Goal: Information Seeking & Learning: Find specific fact

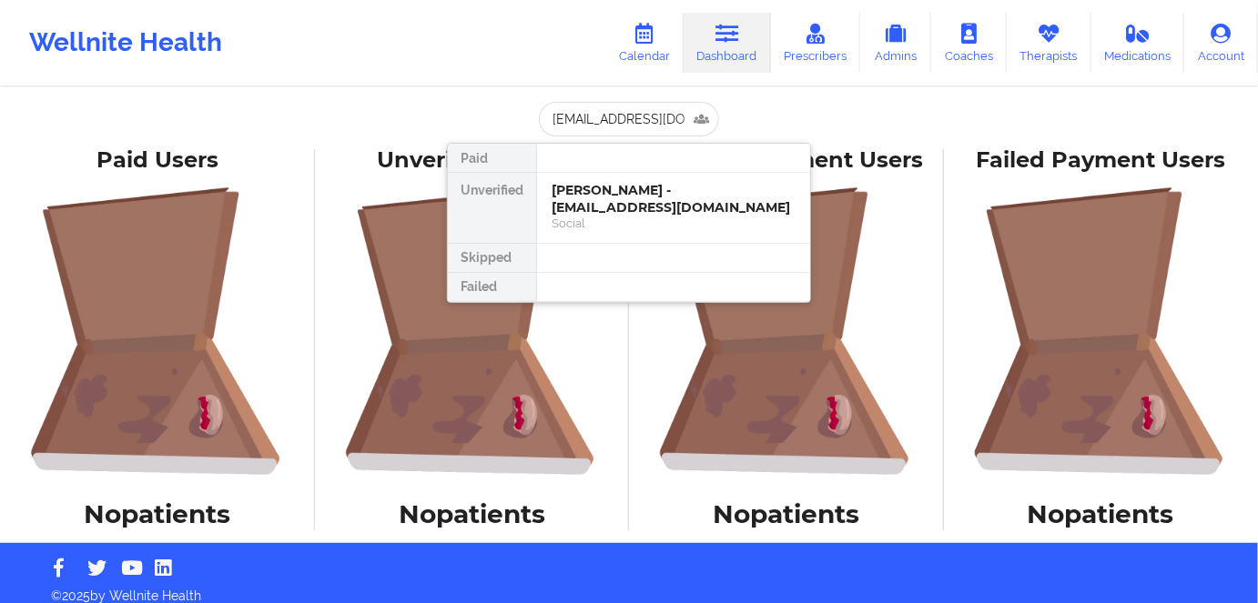
scroll to position [0, 34]
click at [590, 197] on div "[PERSON_NAME] - [EMAIL_ADDRESS][DOMAIN_NAME]" at bounding box center [673, 199] width 244 height 34
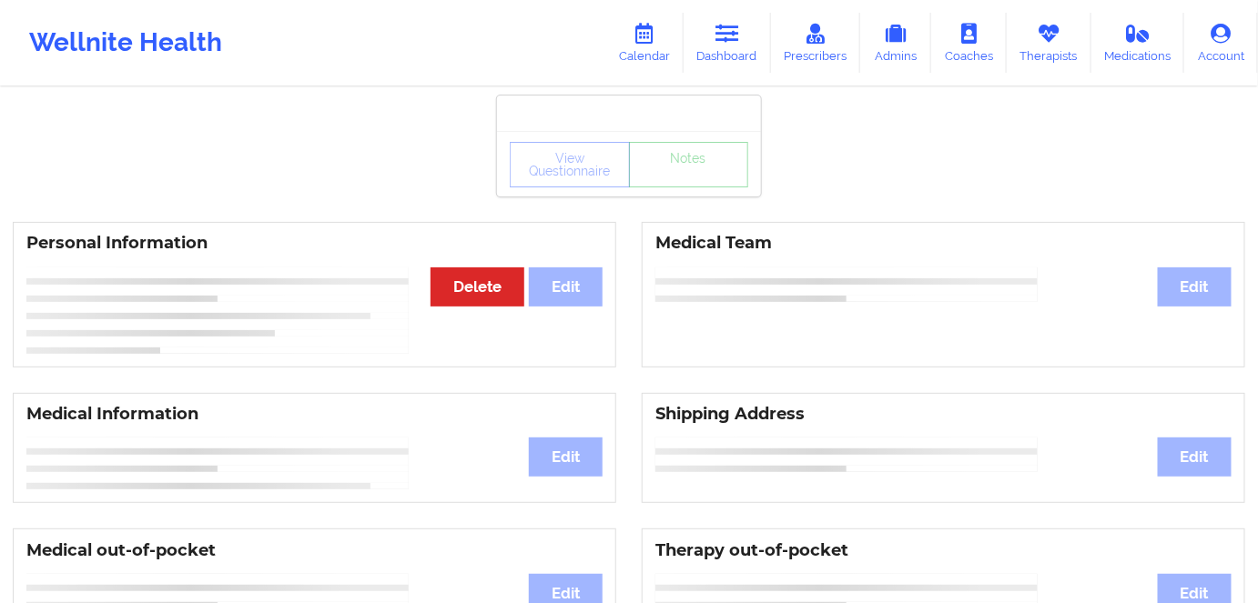
click at [721, 5] on div "Wellnite Health Calendar Dashboard Prescribers Admins Coaches Therapists Medica…" at bounding box center [629, 43] width 1258 height 86
click at [712, 29] on link "Dashboard" at bounding box center [726, 43] width 87 height 60
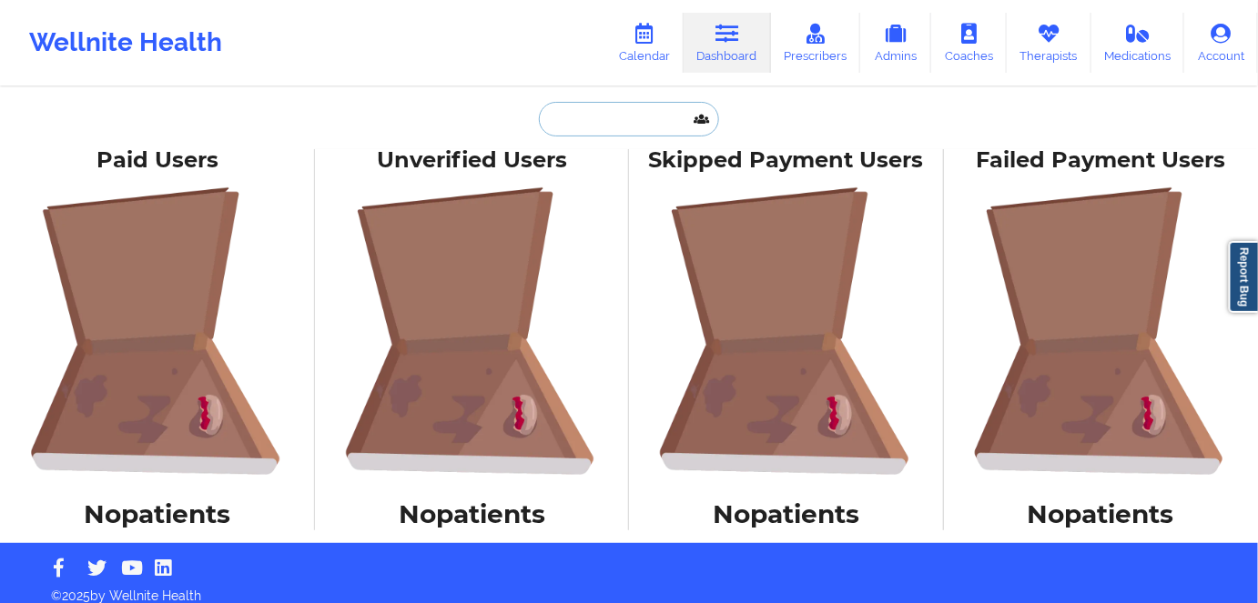
click at [628, 120] on input "text" at bounding box center [629, 119] width 180 height 35
paste input "[EMAIL_ADDRESS][DOMAIN_NAME]"
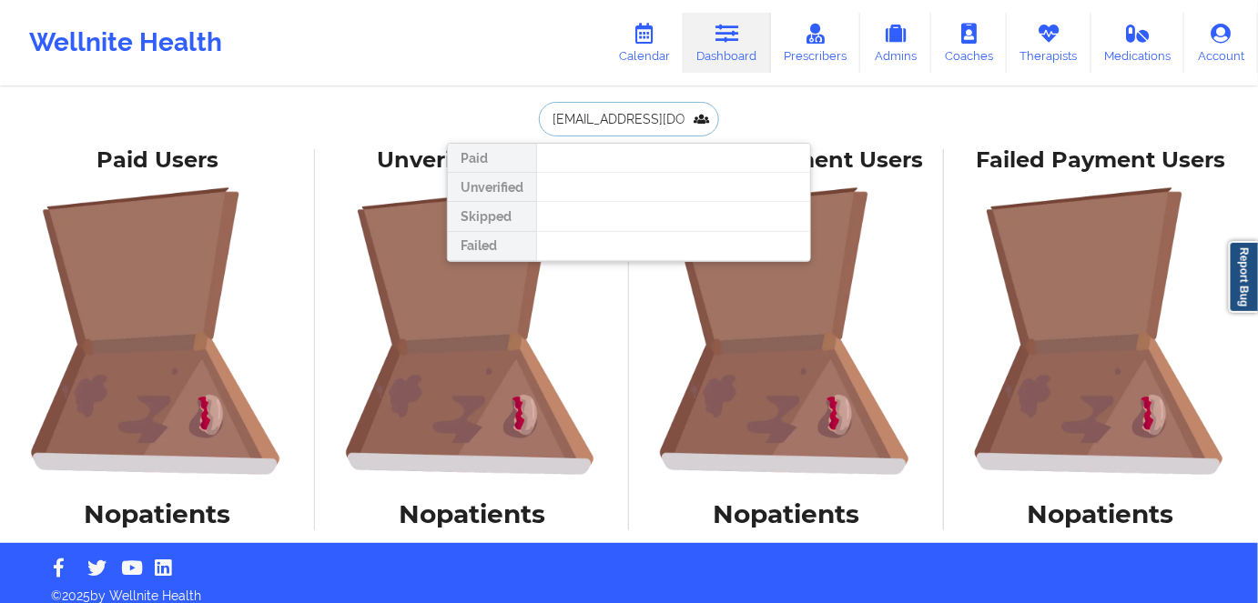
scroll to position [0, 34]
type input "[EMAIL_ADDRESS][DOMAIN_NAME]"
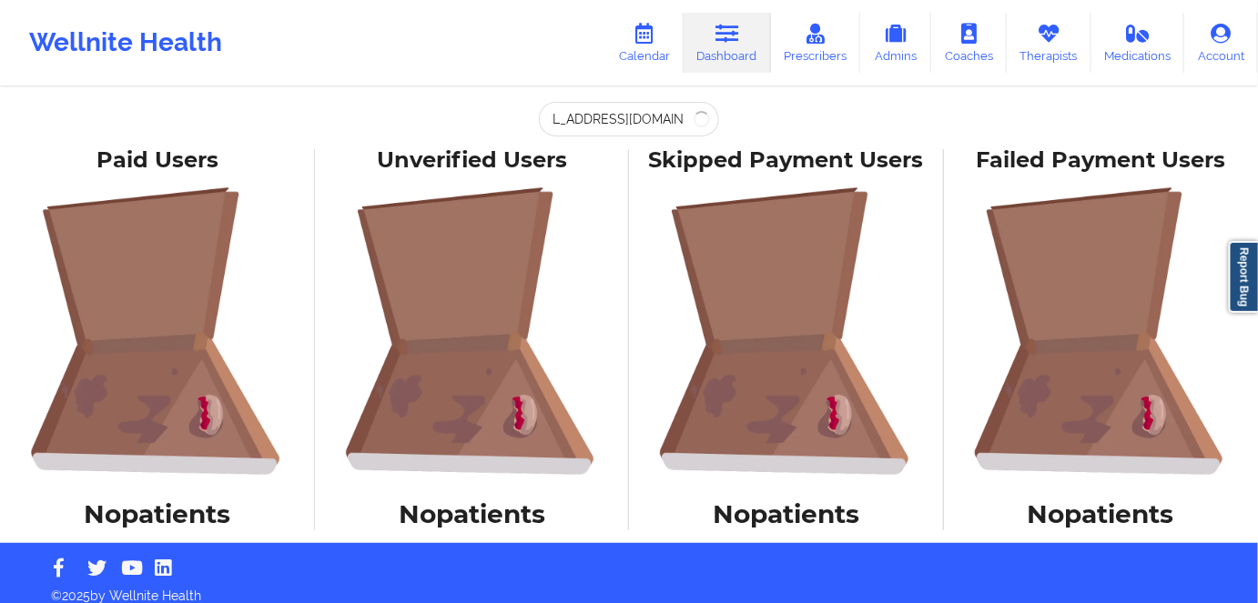
scroll to position [0, 0]
click at [973, 112] on div "danielplajeunesse@gmail.com Paid Unverified Skipped Failed Paid Users No patien…" at bounding box center [629, 271] width 1258 height 543
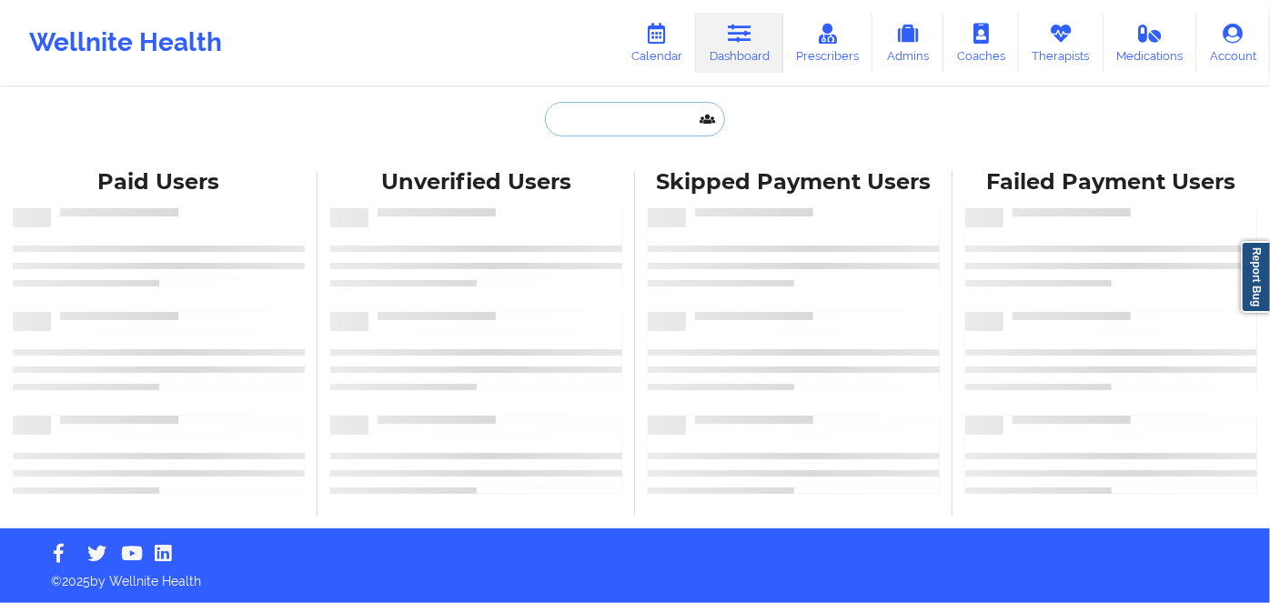
click at [672, 132] on input "text" at bounding box center [635, 119] width 180 height 35
paste input "[EMAIL_ADDRESS][DOMAIN_NAME]"
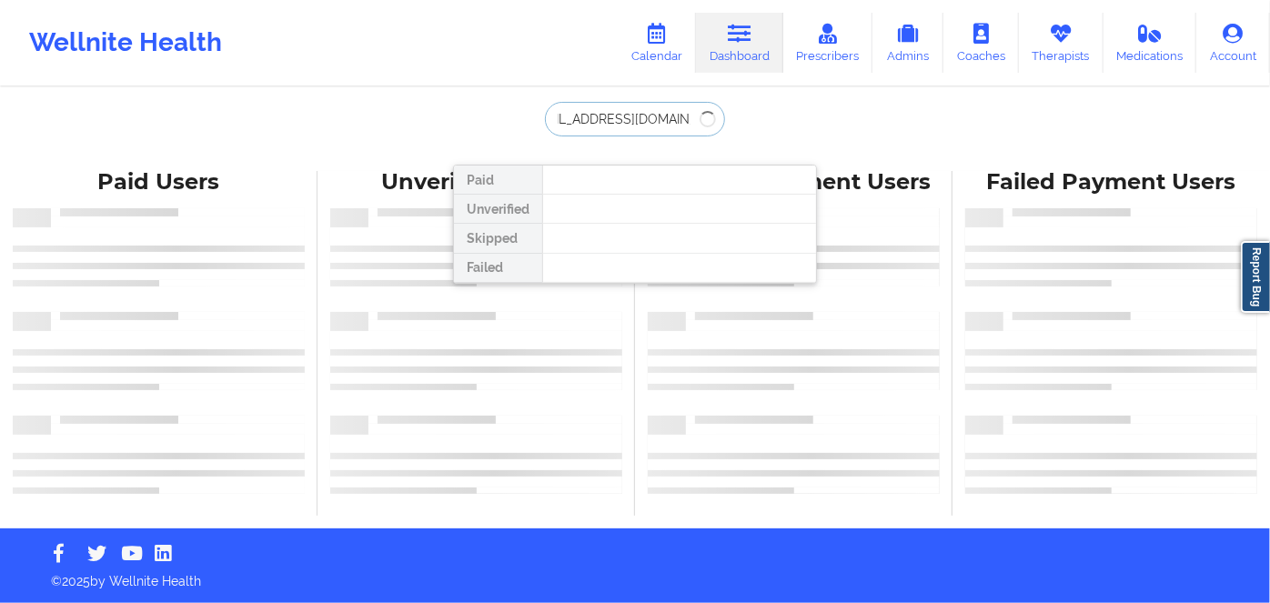
type input "[EMAIL_ADDRESS][DOMAIN_NAME]"
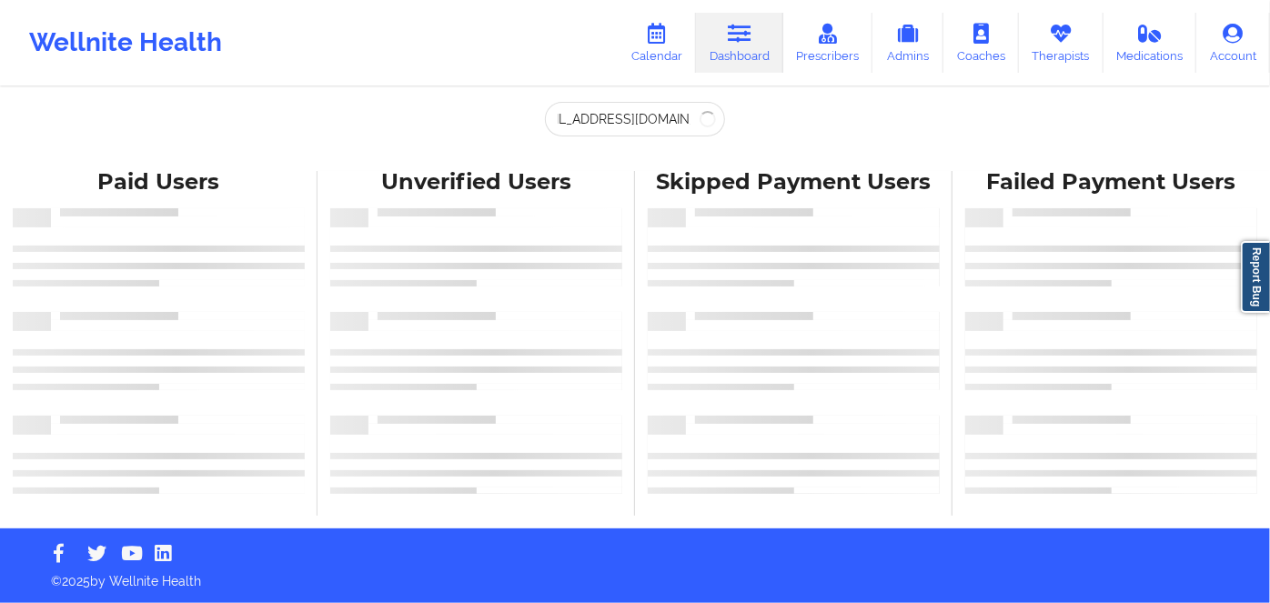
scroll to position [0, 0]
click at [652, 126] on input "text" at bounding box center [635, 119] width 180 height 35
paste input "DANIEL LAJEUNESSE"
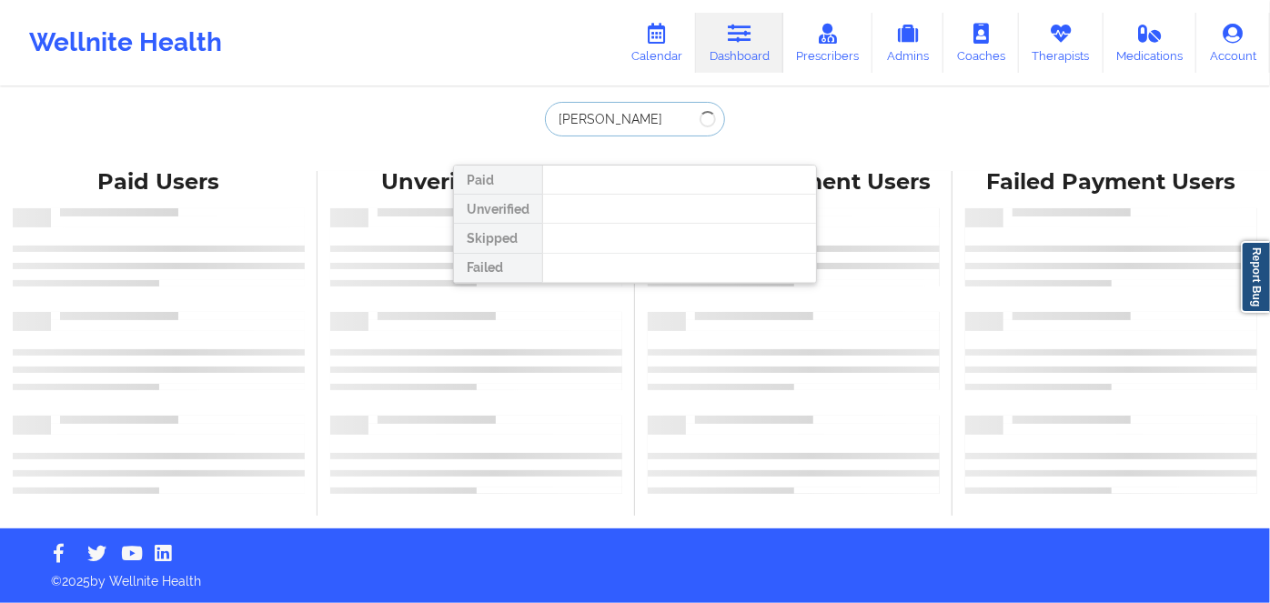
type input "DANIEL LAJEUNESSE"
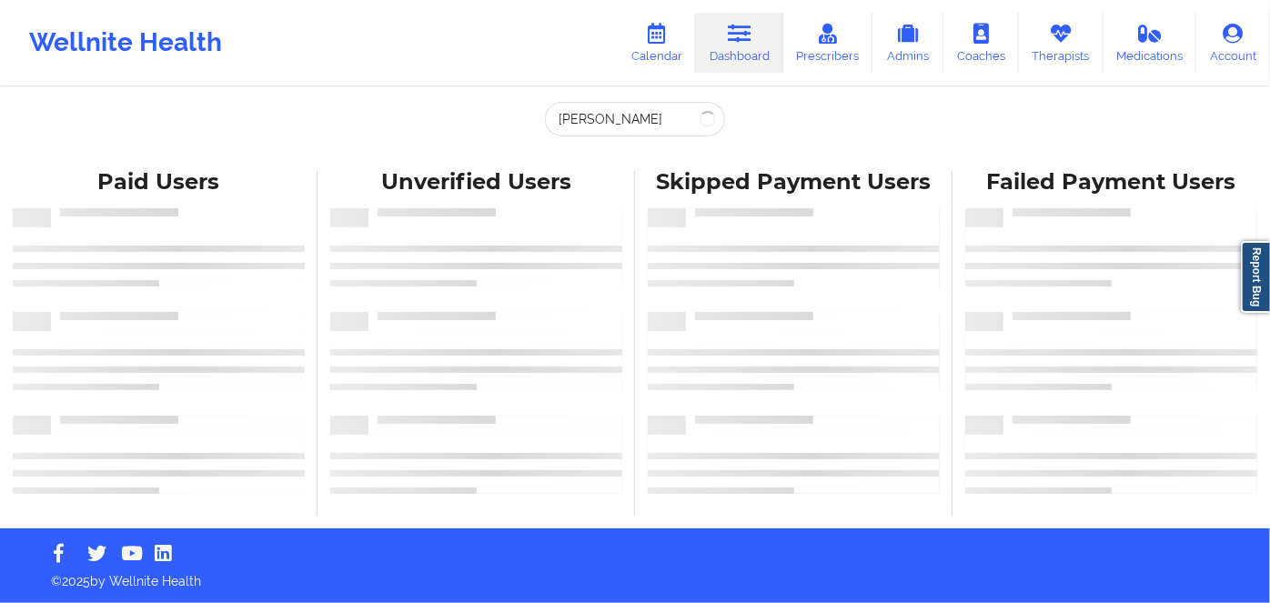
click at [959, 115] on div "DANIEL LAJEUNESSE Paid Unverified Skipped Failed Paid Users Unverified Users Sk…" at bounding box center [635, 264] width 1270 height 529
click at [973, 4] on div "Wellnite Health Calendar Dashboard Prescribers Admins Coaches Therapists Medica…" at bounding box center [635, 43] width 1270 height 86
click at [1052, 39] on icon at bounding box center [1061, 34] width 24 height 20
click at [581, 128] on input "text" at bounding box center [635, 119] width 180 height 35
paste input "danielplajeunesse@gmail.com"
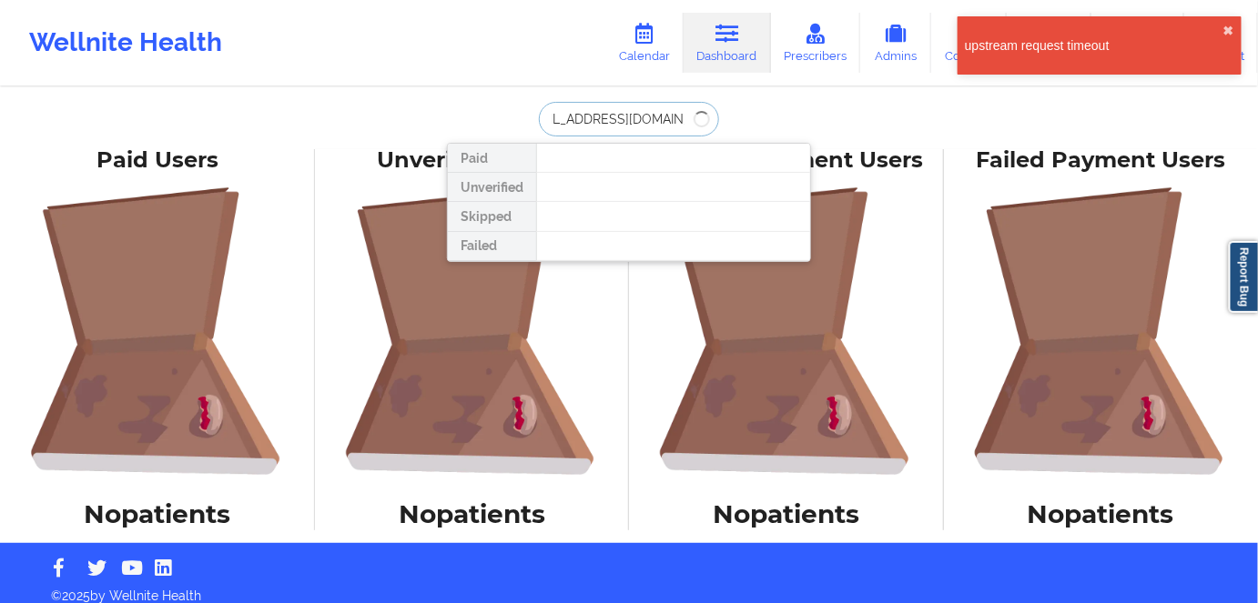
type input "danielplajeunesse@gmail.com"
click at [744, 48] on link "Dashboard" at bounding box center [726, 43] width 87 height 60
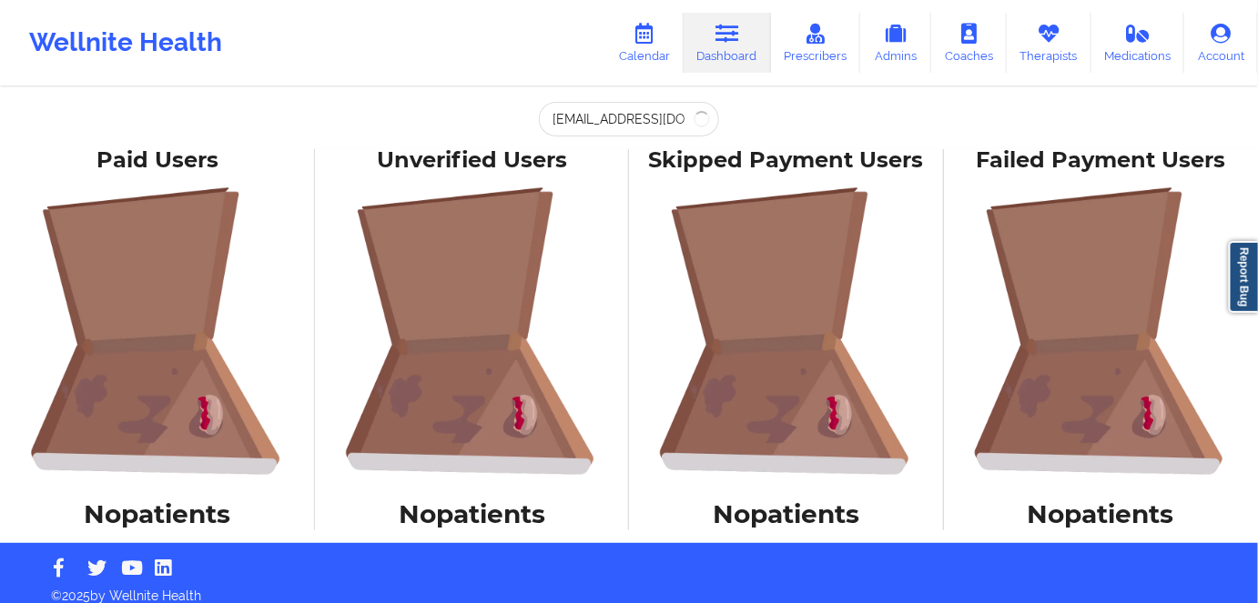
click at [745, 48] on link "Dashboard" at bounding box center [726, 43] width 87 height 60
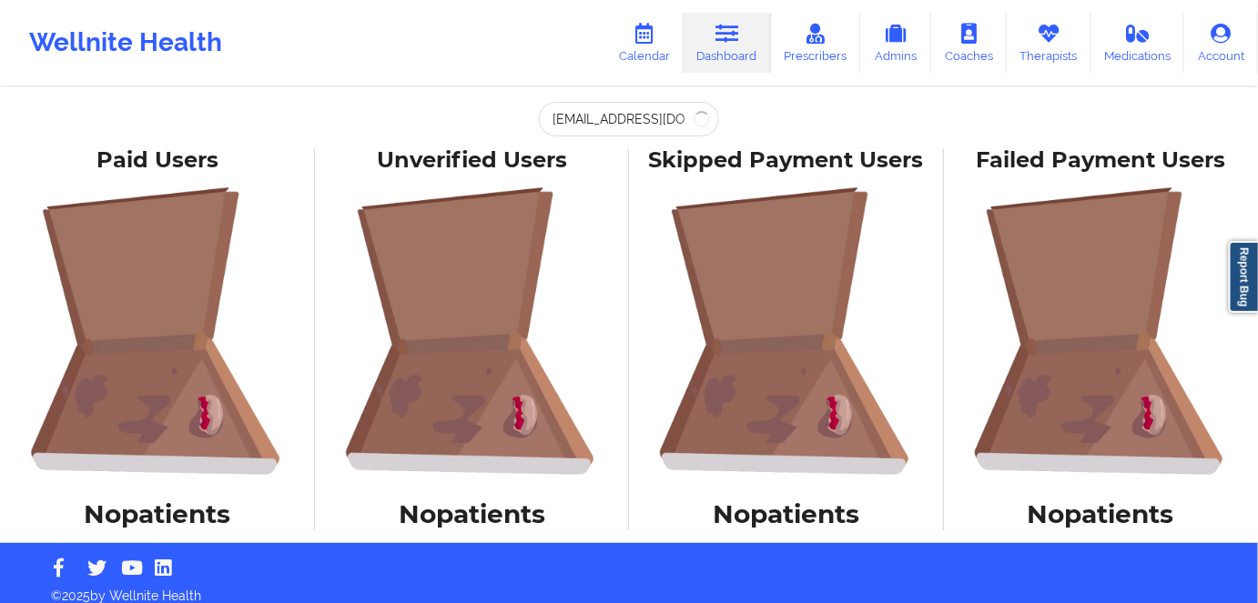
click at [745, 48] on link "Dashboard" at bounding box center [726, 43] width 87 height 60
click at [744, 47] on link "Dashboard" at bounding box center [726, 43] width 87 height 60
click at [743, 47] on link "Dashboard" at bounding box center [726, 43] width 87 height 60
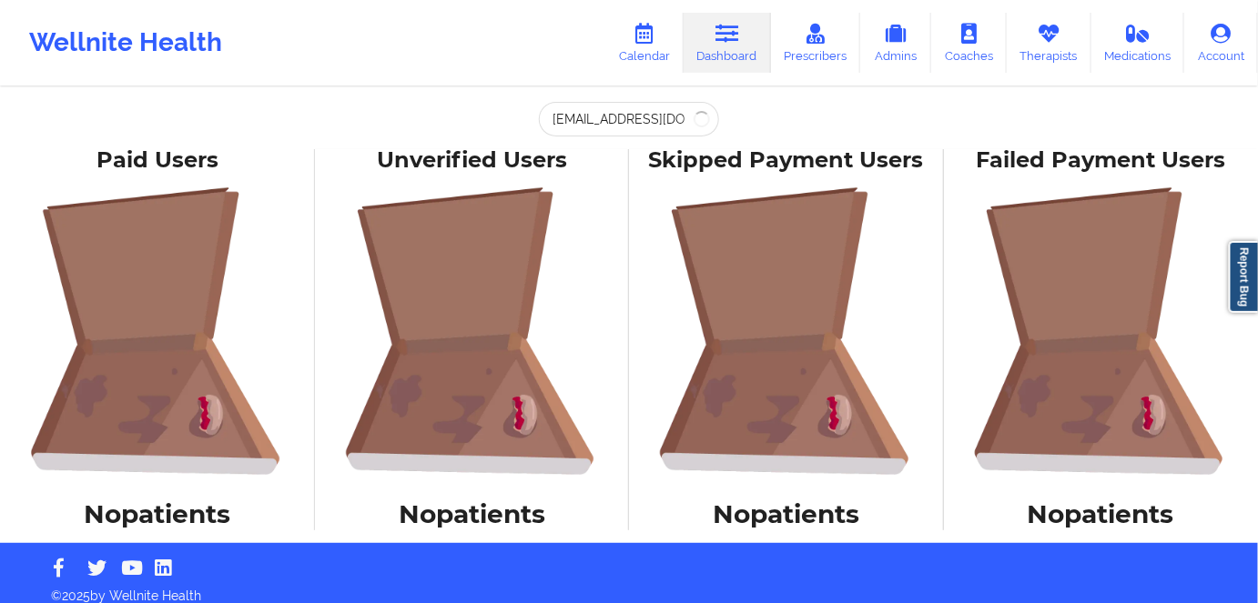
click at [743, 47] on link "Dashboard" at bounding box center [726, 43] width 87 height 60
click at [739, 47] on link "Dashboard" at bounding box center [726, 43] width 87 height 60
click at [735, 42] on icon at bounding box center [727, 34] width 24 height 20
click at [736, 40] on icon at bounding box center [727, 34] width 24 height 20
click at [735, 44] on icon at bounding box center [727, 34] width 24 height 20
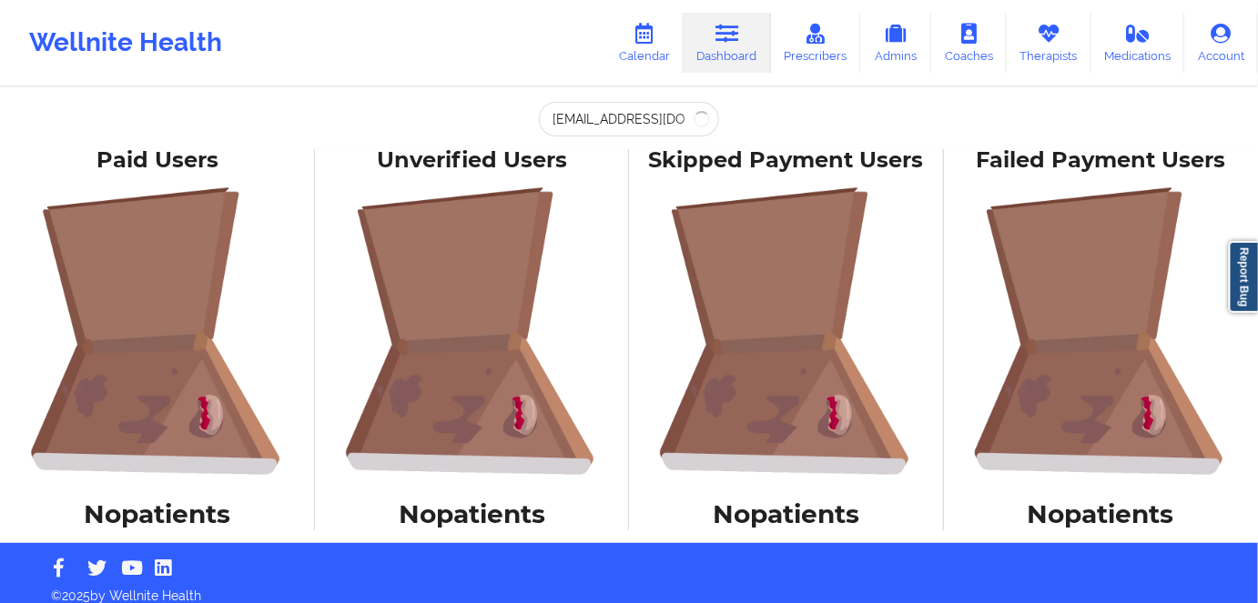
click at [739, 44] on icon at bounding box center [727, 34] width 24 height 20
click at [735, 43] on icon at bounding box center [727, 34] width 24 height 20
click at [955, 40] on link "Coaches" at bounding box center [969, 43] width 76 height 60
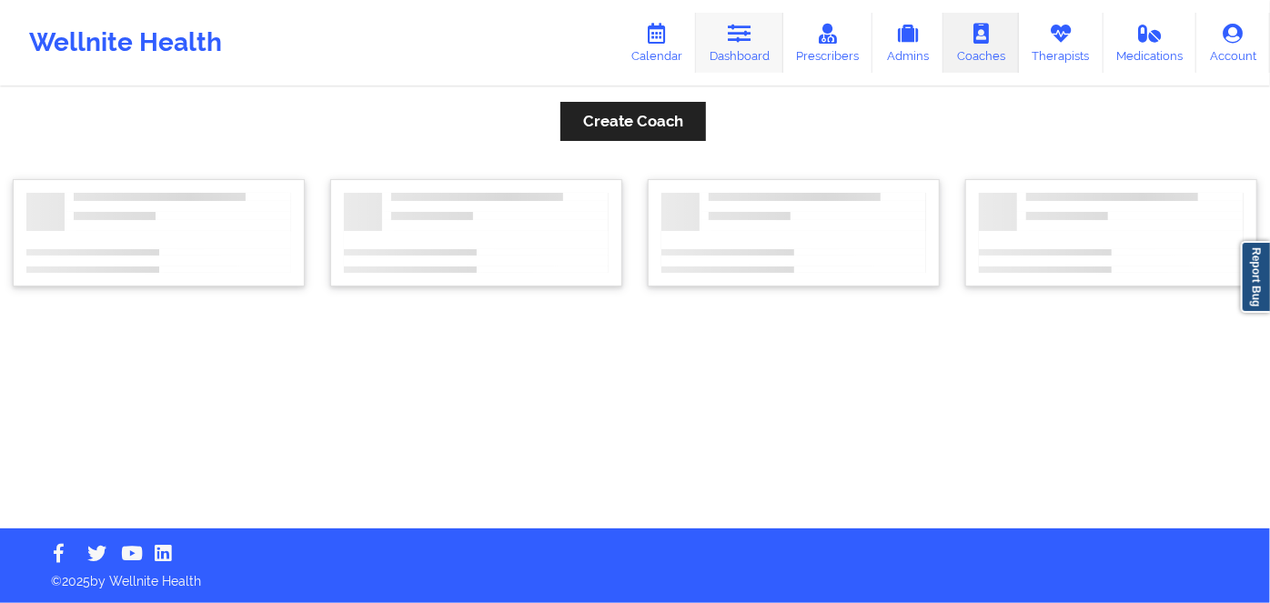
click at [742, 34] on icon at bounding box center [740, 34] width 24 height 20
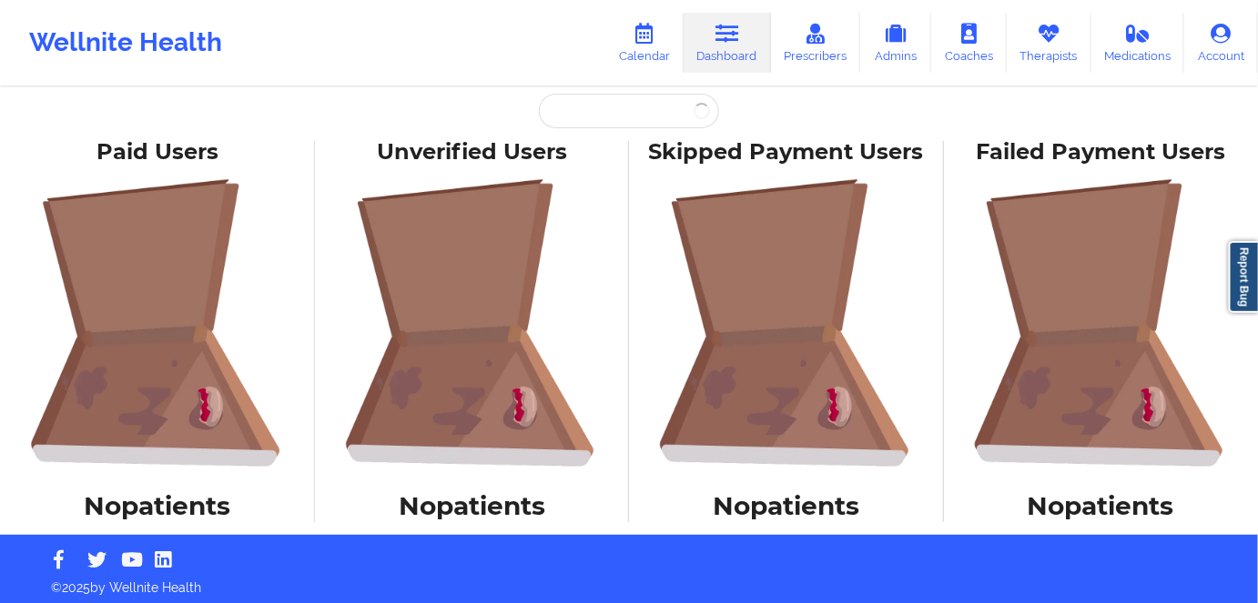
scroll to position [13, 0]
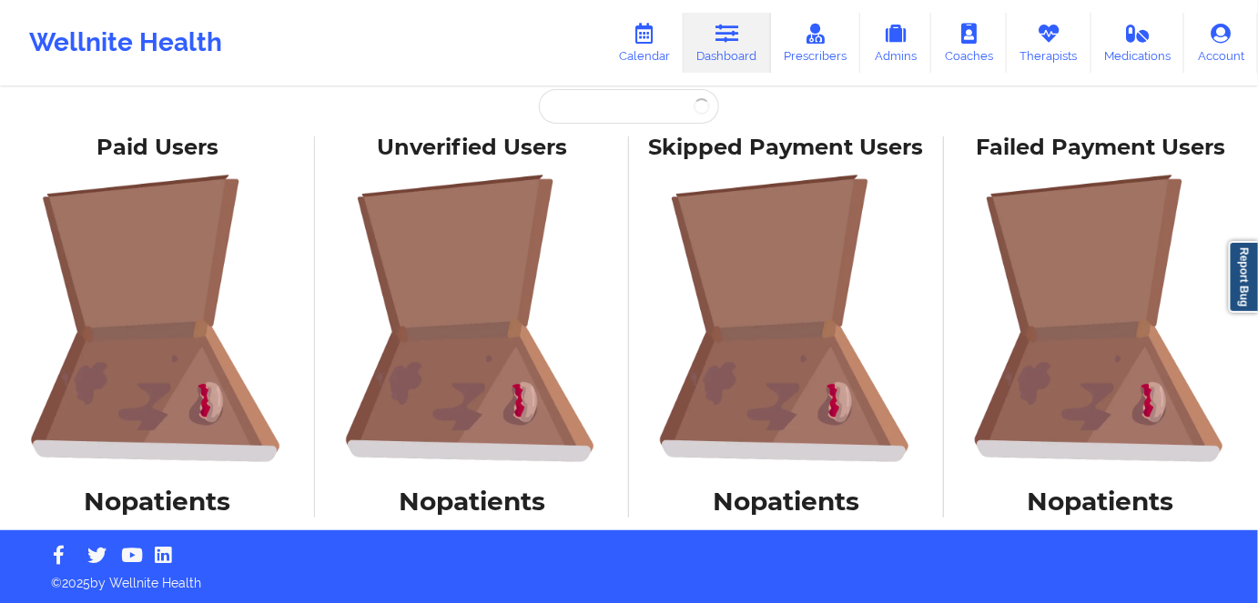
click at [743, 33] on link "Dashboard" at bounding box center [726, 43] width 87 height 60
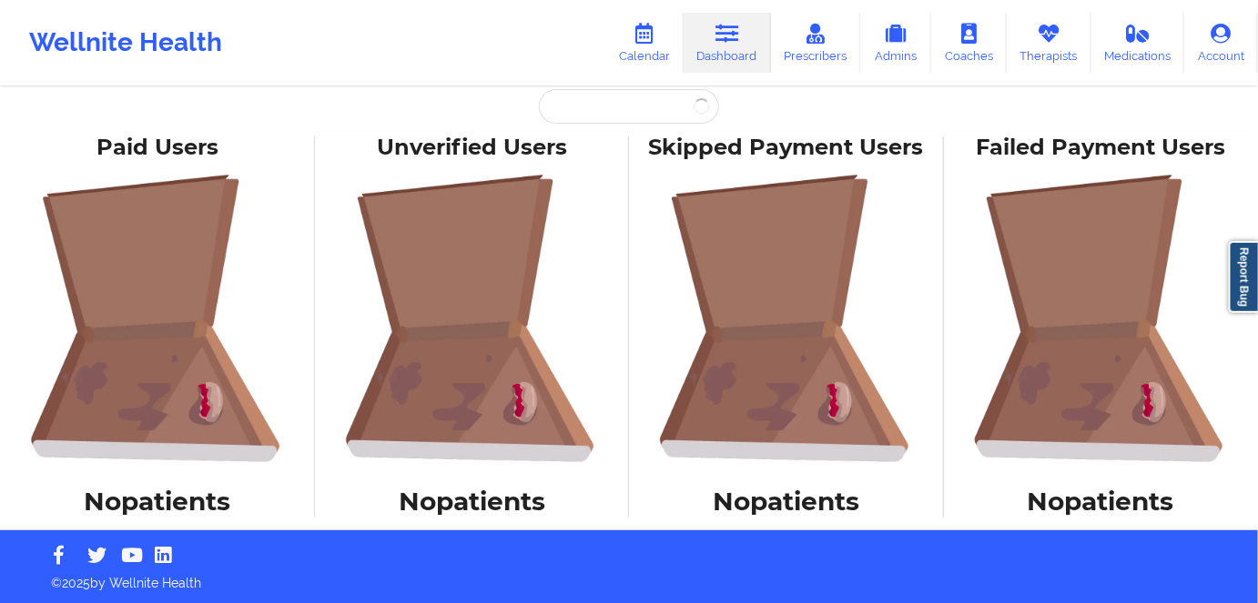
click at [743, 33] on link "Dashboard" at bounding box center [726, 43] width 87 height 60
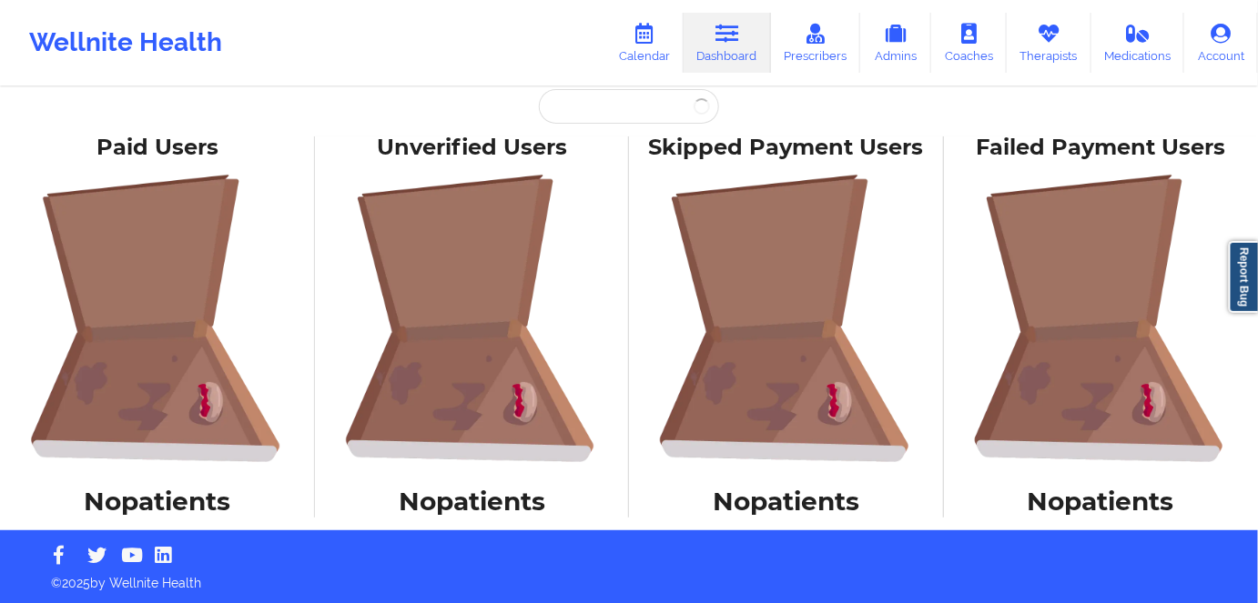
click at [743, 33] on link "Dashboard" at bounding box center [726, 43] width 87 height 60
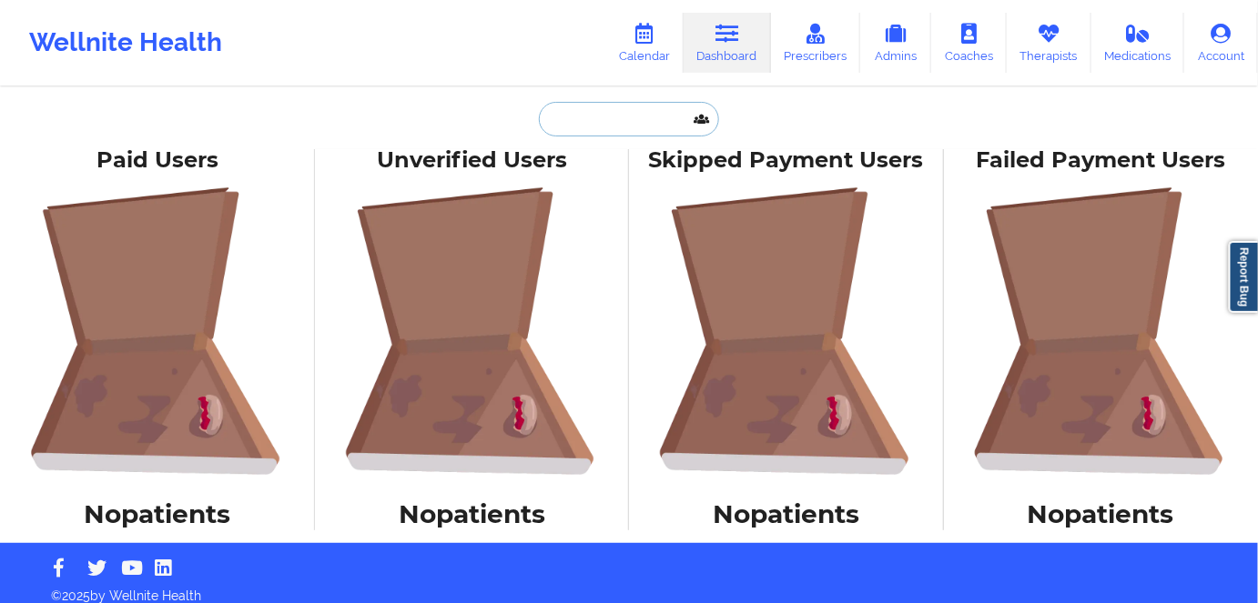
click at [610, 129] on input "text" at bounding box center [629, 119] width 180 height 35
paste input "danielplajeunesse@gmail.com"
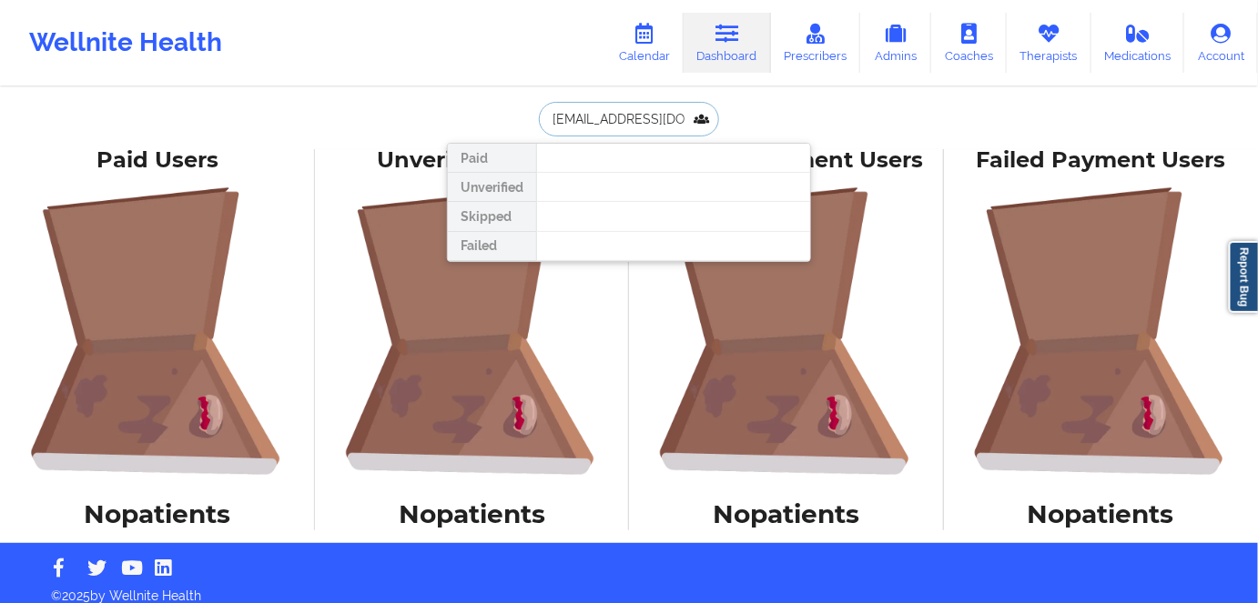
scroll to position [0, 34]
type input "danielplajeunesse@gmail.com"
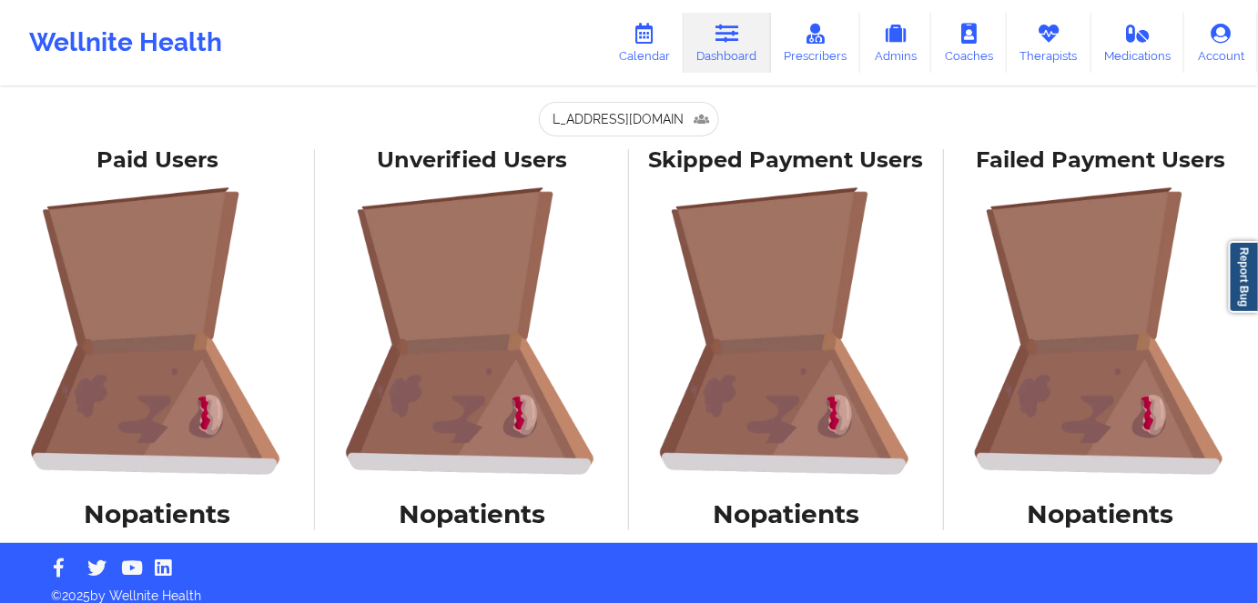
scroll to position [0, 0]
click at [828, 95] on div "danielplajeunesse@gmail.com Paid Unverified Skipped Failed Paid Users No patien…" at bounding box center [629, 271] width 1258 height 543
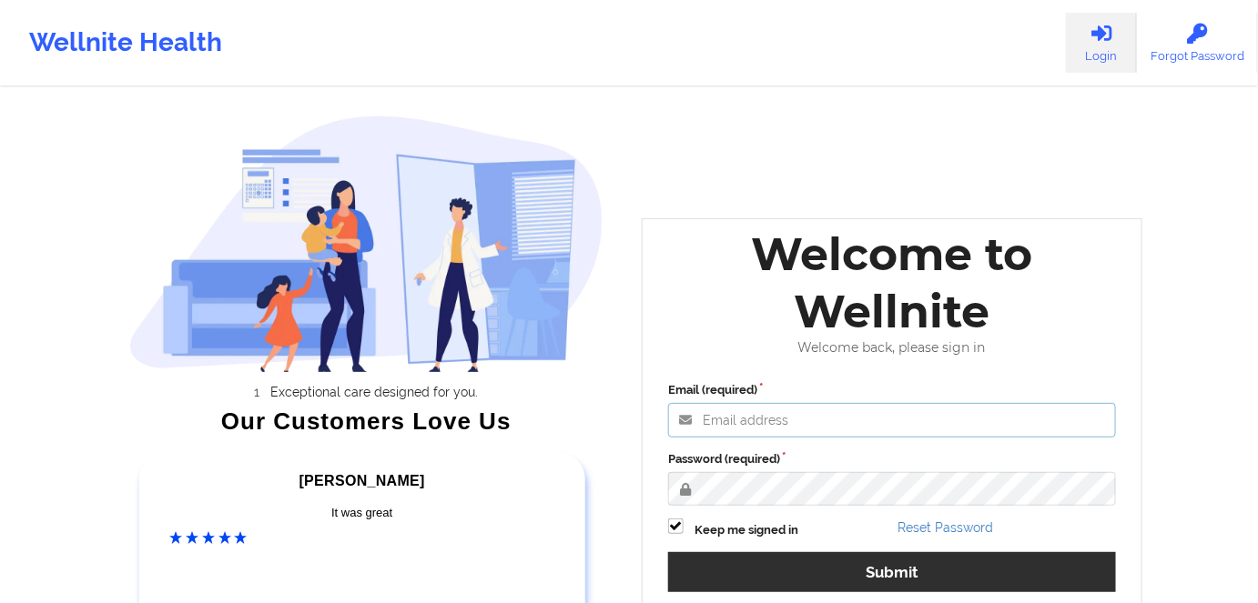
type input "[PERSON_NAME][EMAIL_ADDRESS][DOMAIN_NAME]"
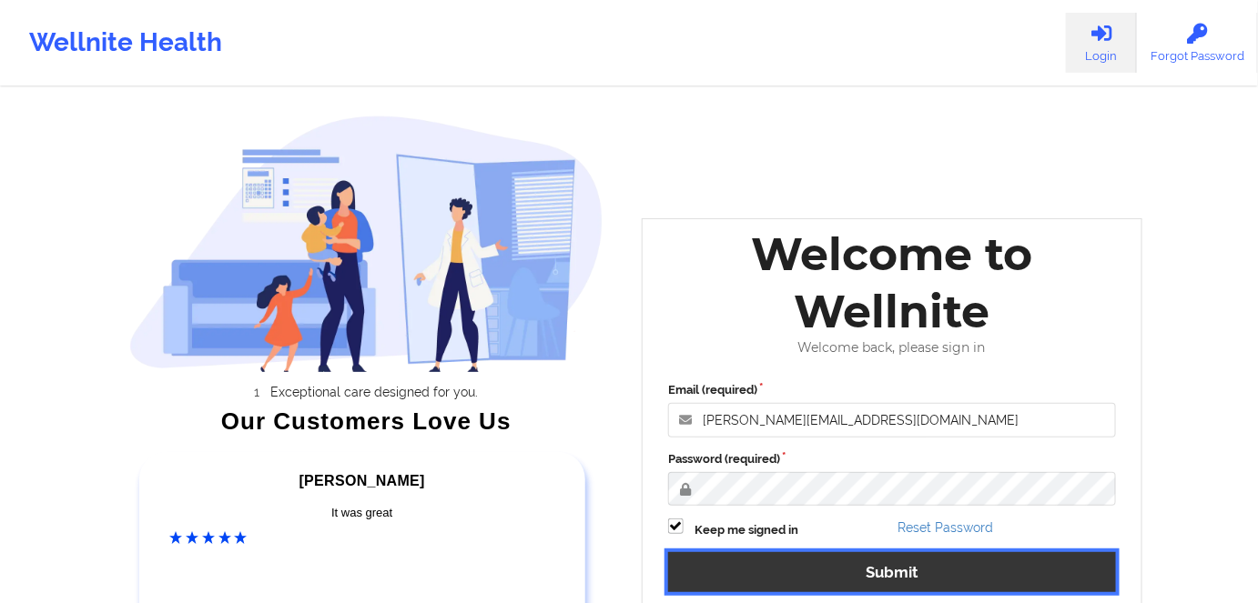
click at [890, 561] on button "Submit" at bounding box center [892, 571] width 448 height 39
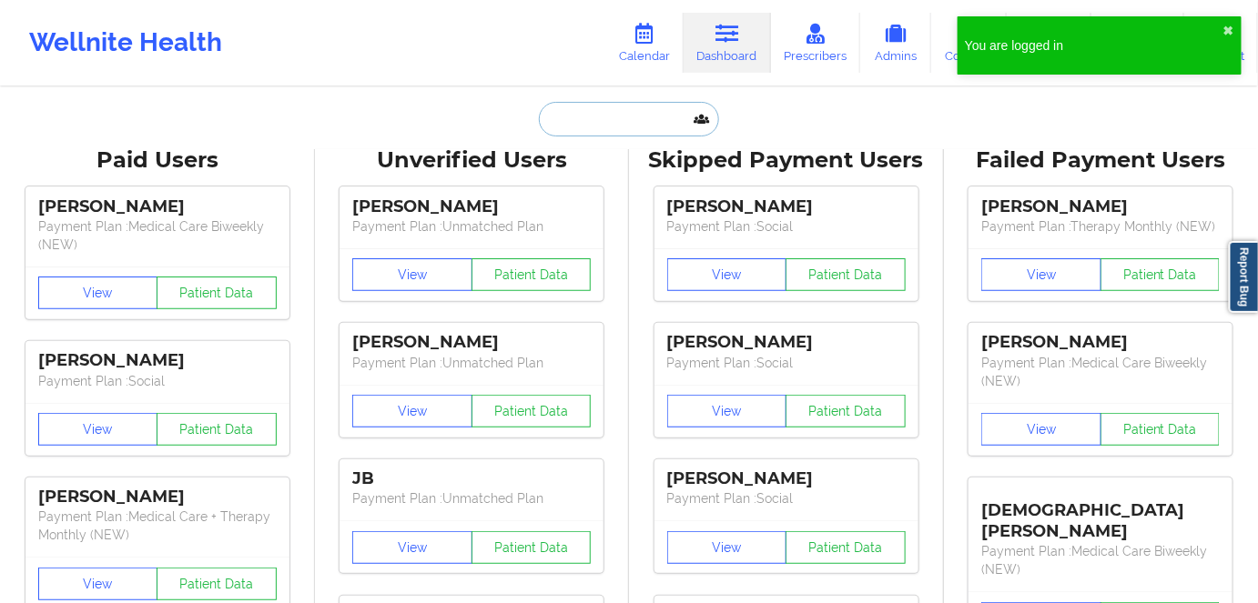
click at [618, 113] on input "text" at bounding box center [629, 119] width 180 height 35
paste input "danielplajeunesse@gmail.com"
type input "danielplajeunesse@gmail.com"
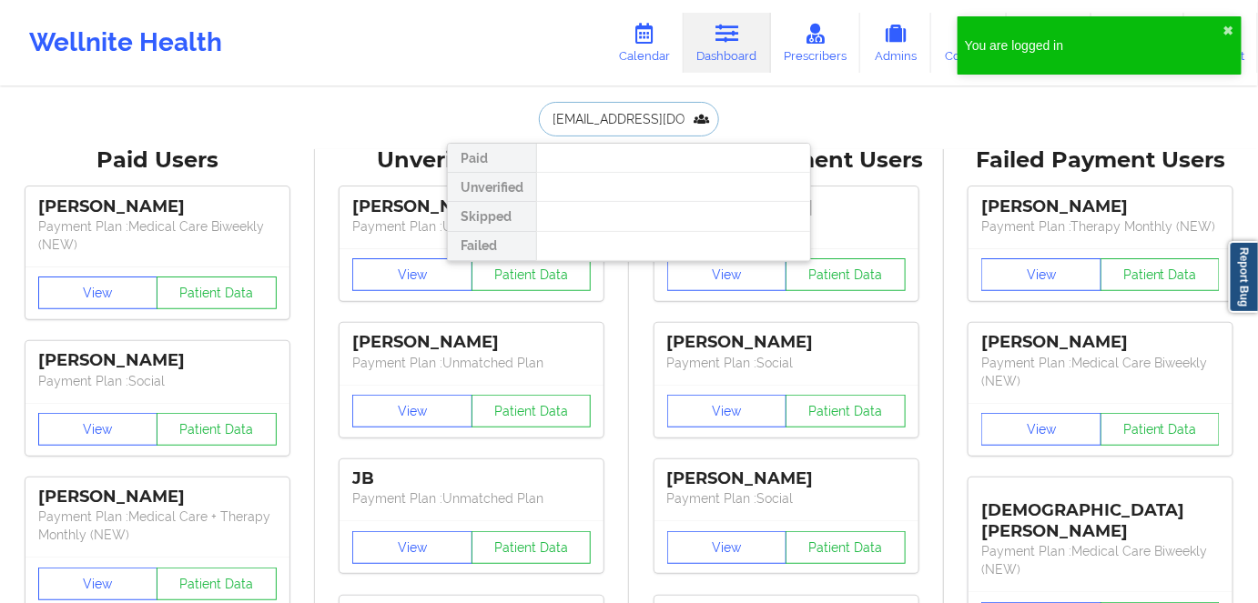
scroll to position [0, 34]
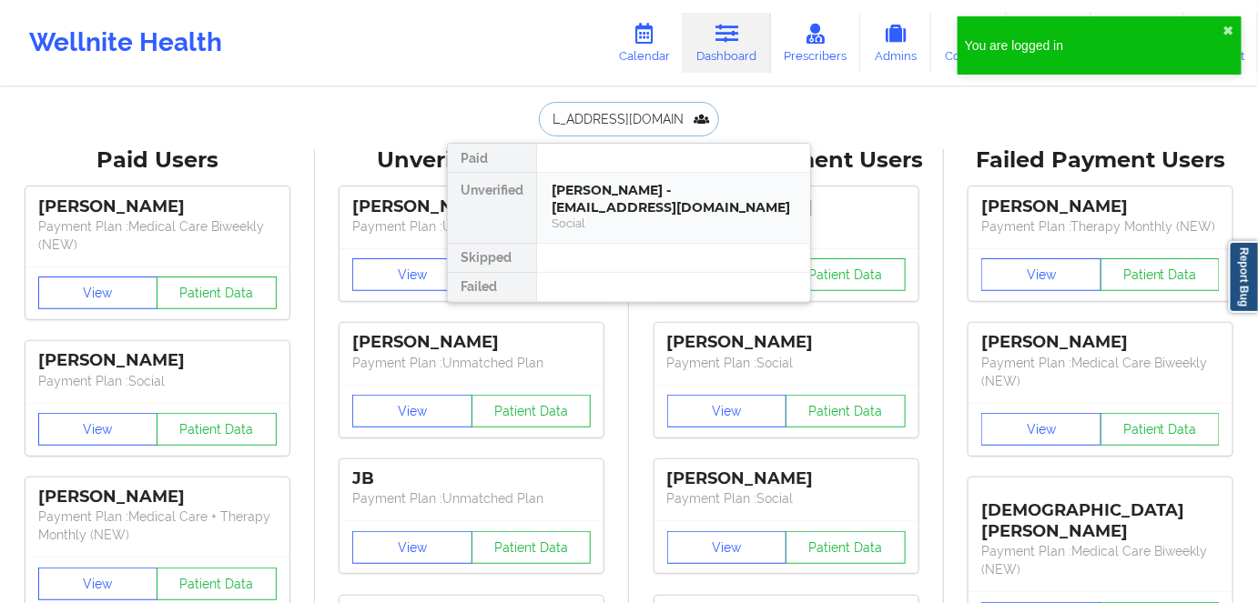
click at [711, 213] on div "DANIEL LAJEUNESSE - danielplajeunesse@gmail.com" at bounding box center [673, 199] width 244 height 34
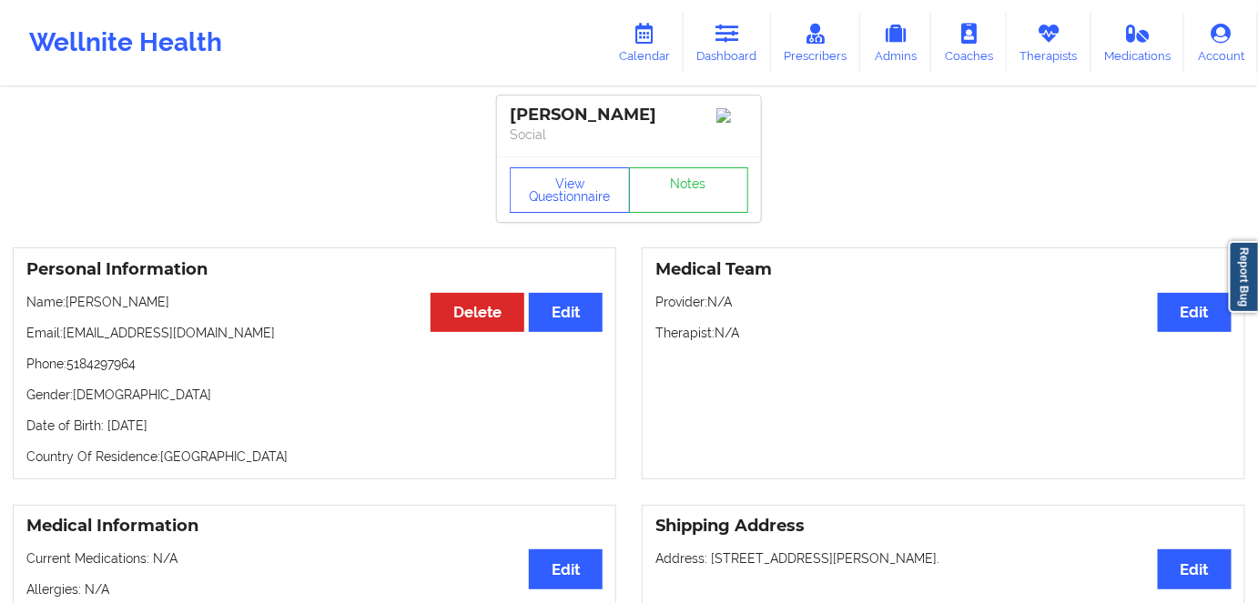
click at [535, 150] on div "DANIEL LAJEUNESSE Social" at bounding box center [629, 126] width 264 height 61
drag, startPoint x: 558, startPoint y: 185, endPoint x: 561, endPoint y: 156, distance: 29.3
click at [560, 183] on button "View Questionnaire" at bounding box center [570, 189] width 120 height 45
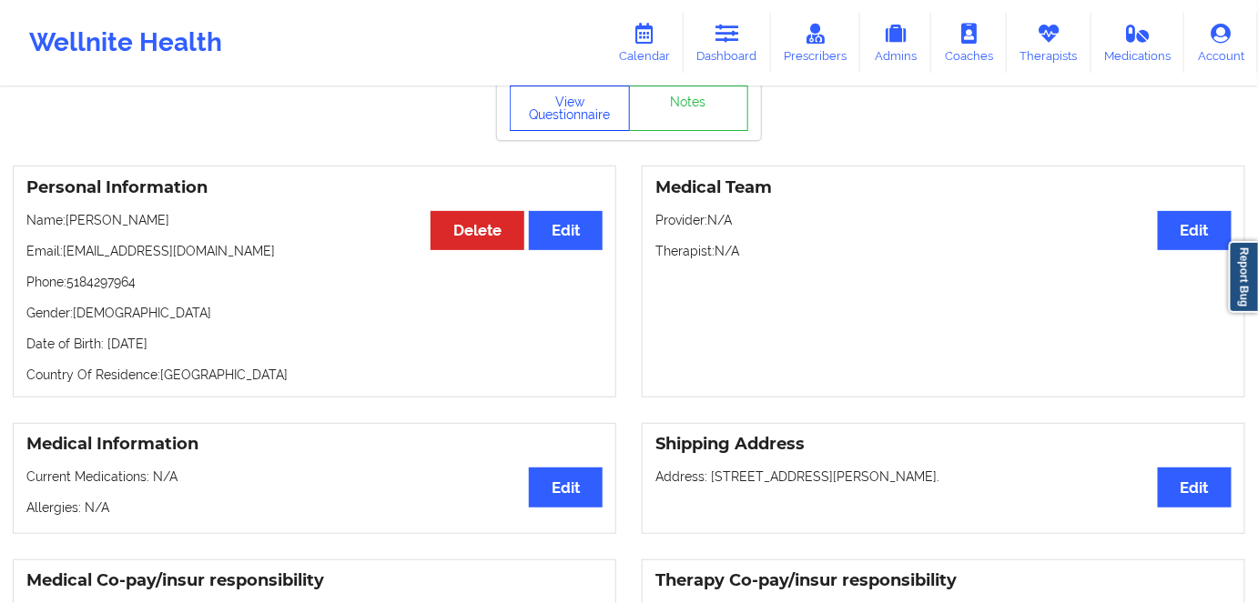
drag, startPoint x: 585, startPoint y: 119, endPoint x: 629, endPoint y: 232, distance: 121.0
click at [585, 119] on button "View Questionnaire" at bounding box center [570, 108] width 120 height 45
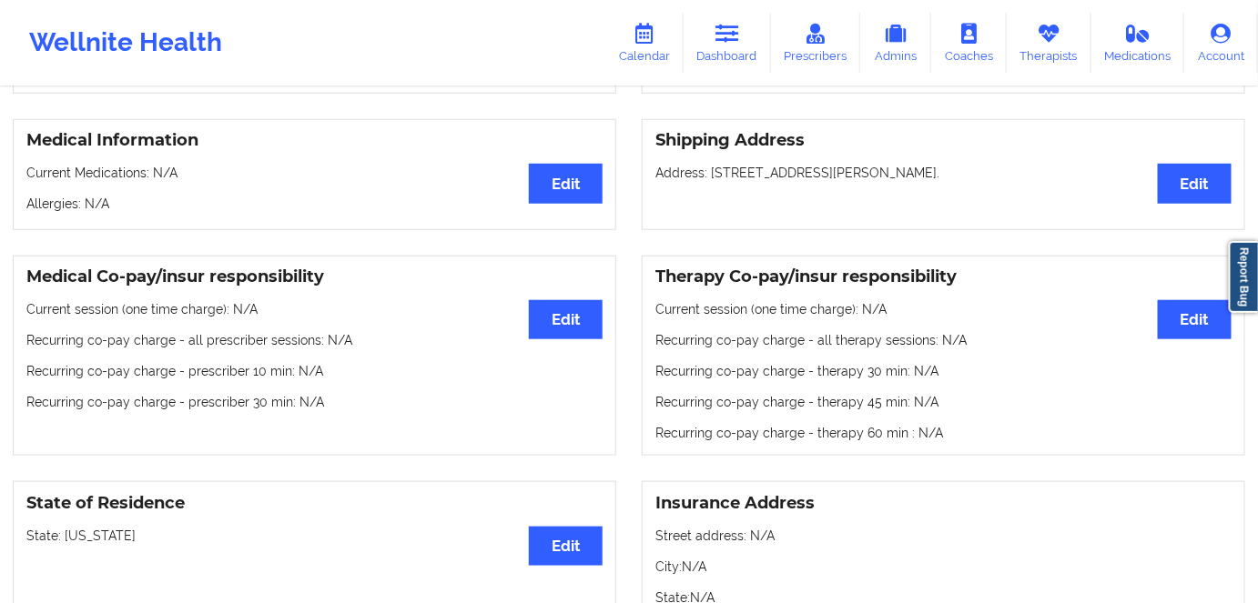
scroll to position [165, 0]
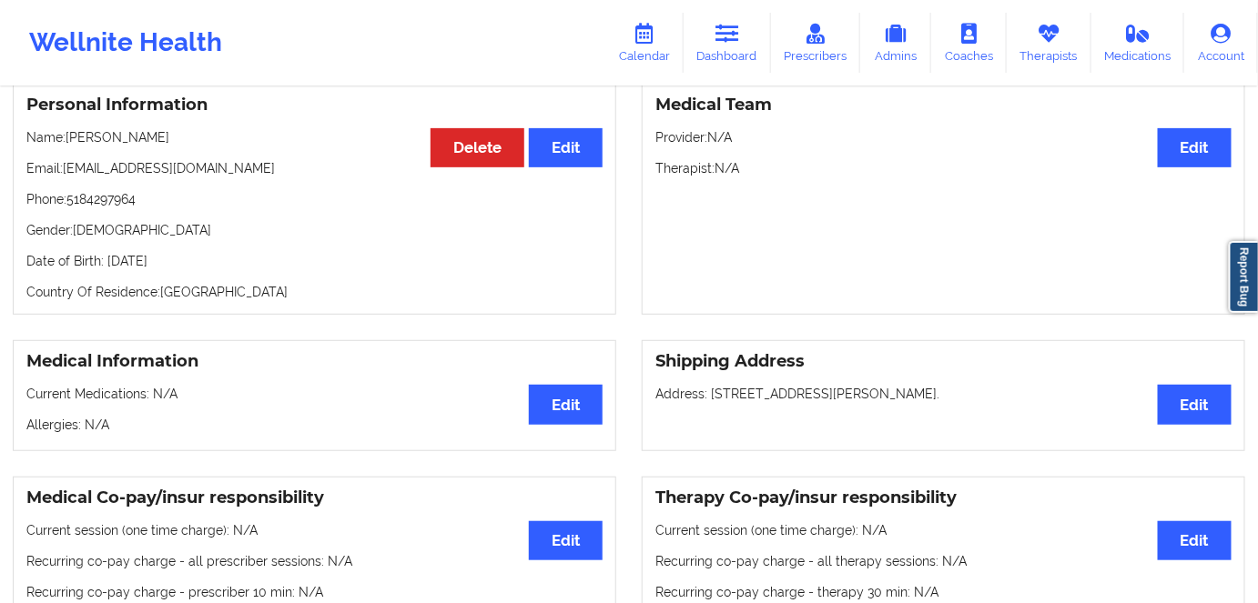
click at [196, 264] on p "Date of Birth: 19th of April 1981" at bounding box center [314, 261] width 576 height 18
copy p "1981"
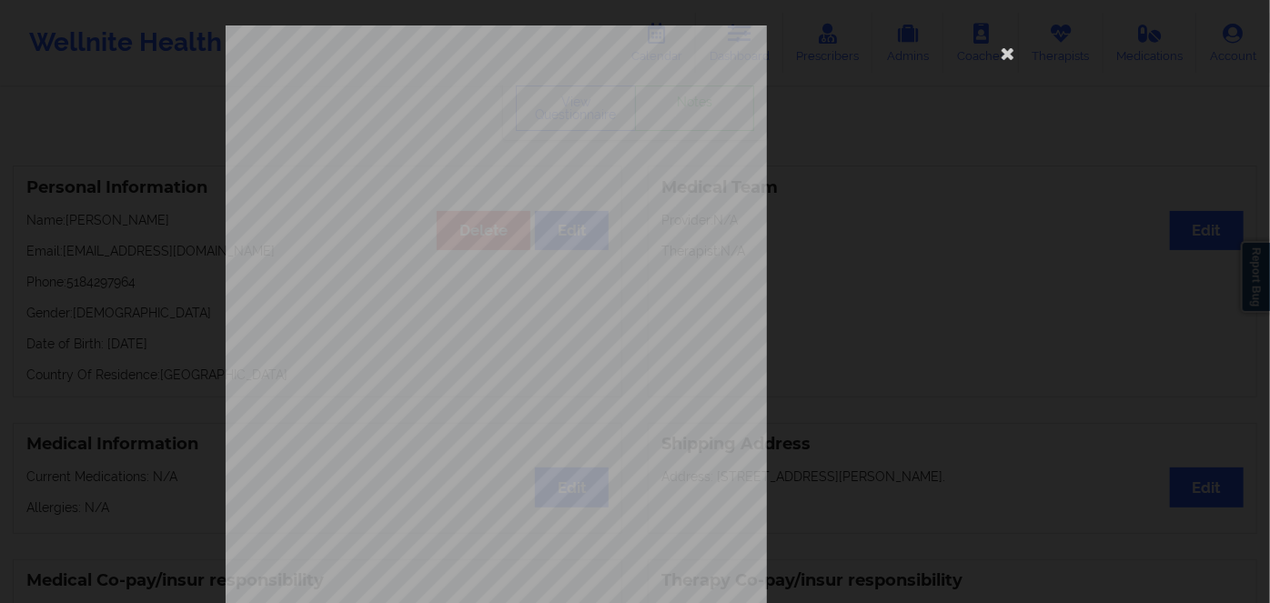
scroll to position [264, 0]
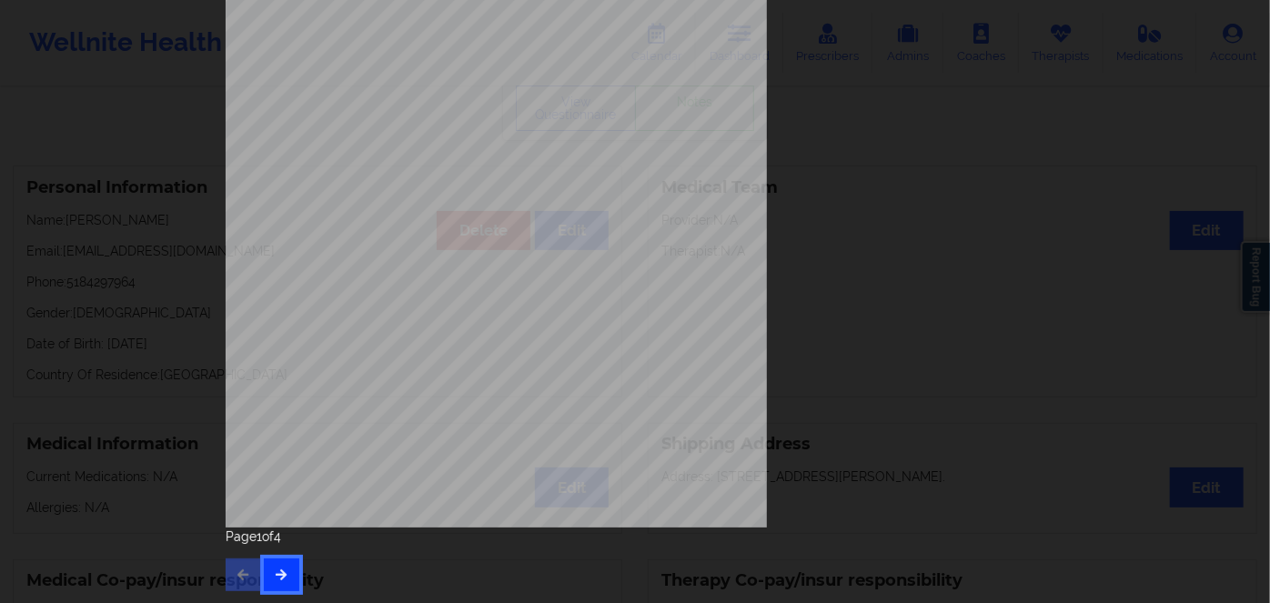
click at [278, 568] on button "button" at bounding box center [281, 575] width 35 height 33
click at [281, 578] on icon "button" at bounding box center [281, 574] width 15 height 11
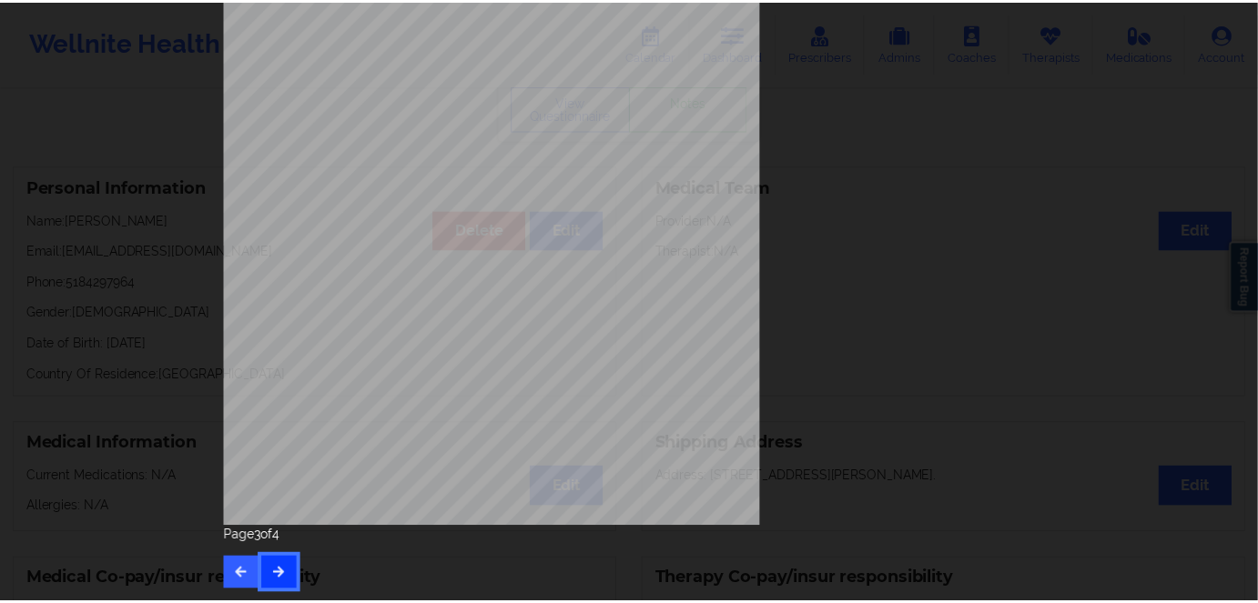
scroll to position [0, 0]
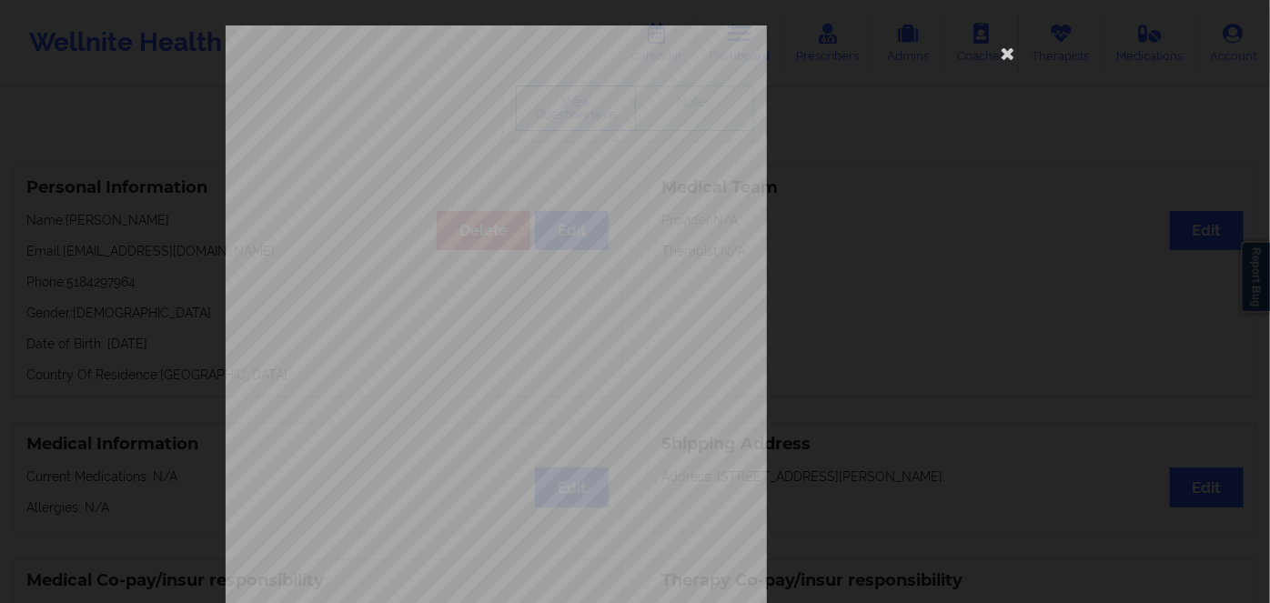
click at [987, 54] on div "This patient has not provided the type of insurance Insurance Member ID for pat…" at bounding box center [635, 408] width 819 height 766
click at [1002, 45] on icon at bounding box center [1008, 52] width 29 height 29
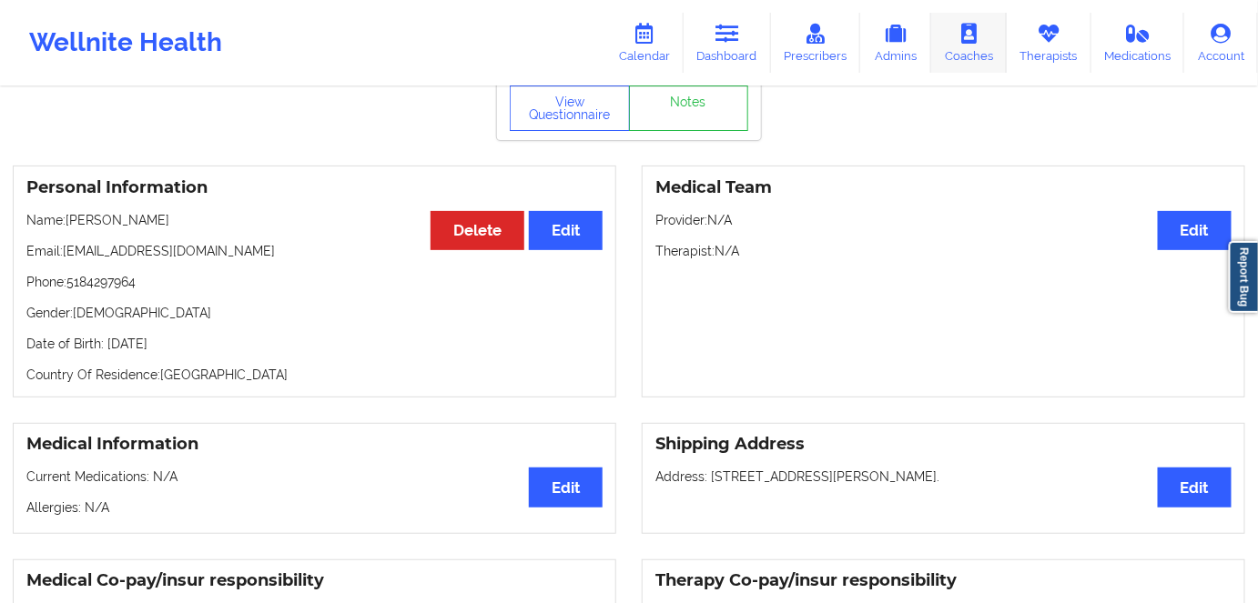
click at [1002, 51] on link "Coaches" at bounding box center [969, 43] width 76 height 60
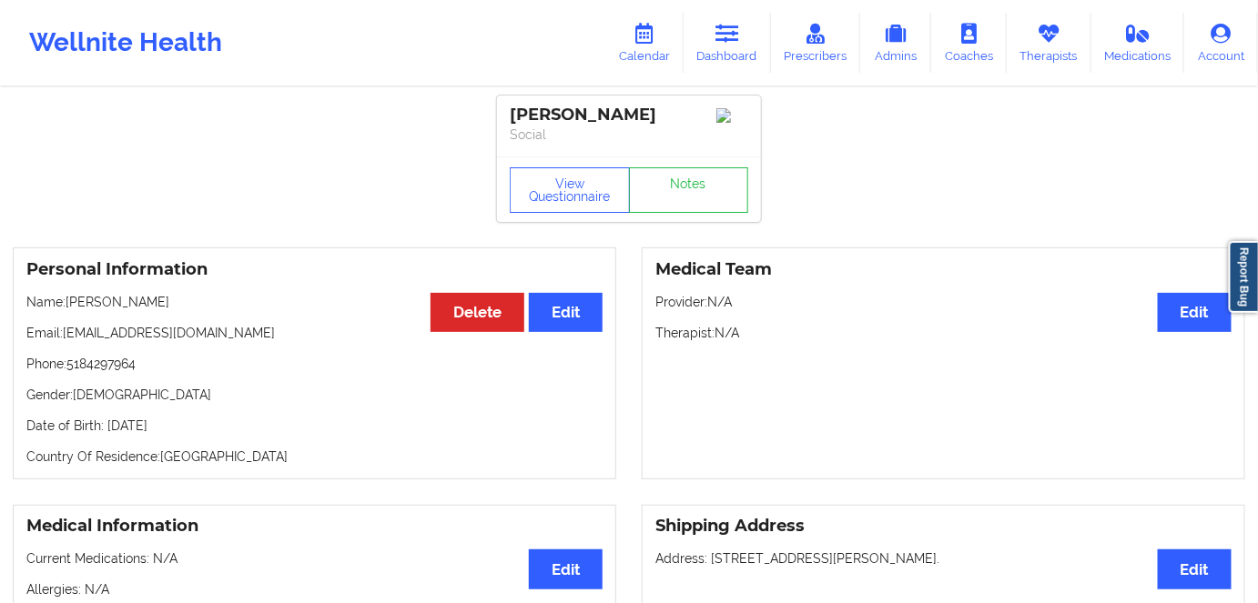
copy p "19th of April 1981"
drag, startPoint x: 222, startPoint y: 430, endPoint x: 106, endPoint y: 417, distance: 116.3
click at [106, 417] on div "Personal Information Edit Delete Name: DANIEL LAJEUNESSE Email: danielplajeunes…" at bounding box center [314, 364] width 603 height 232
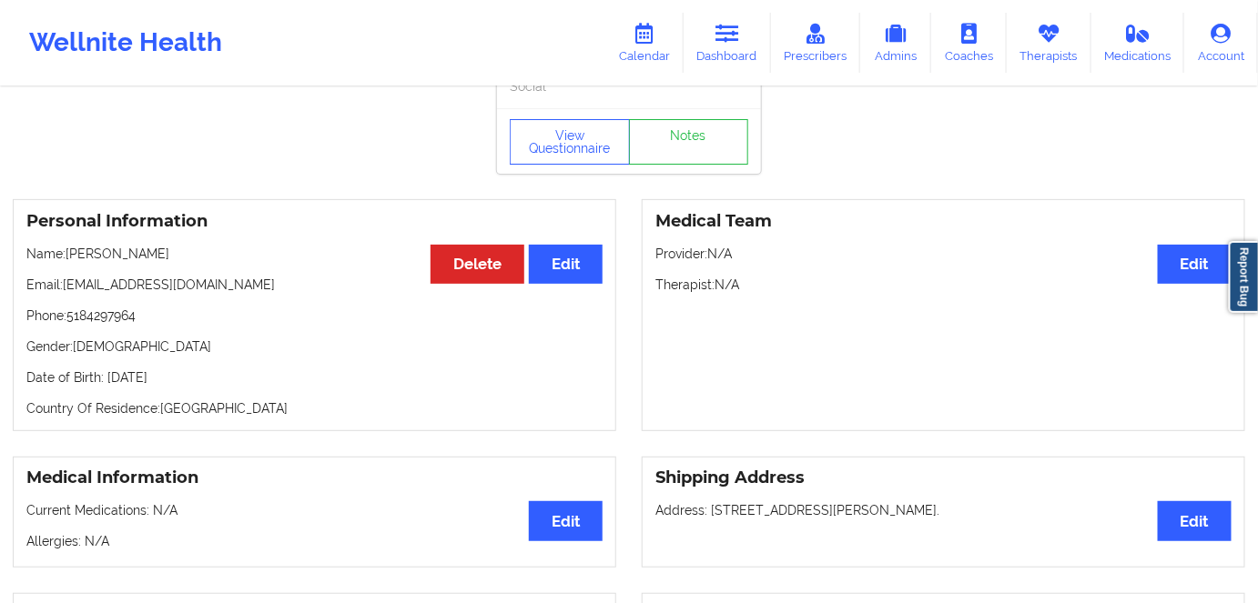
scroll to position [82, 0]
